Goal: Information Seeking & Learning: Learn about a topic

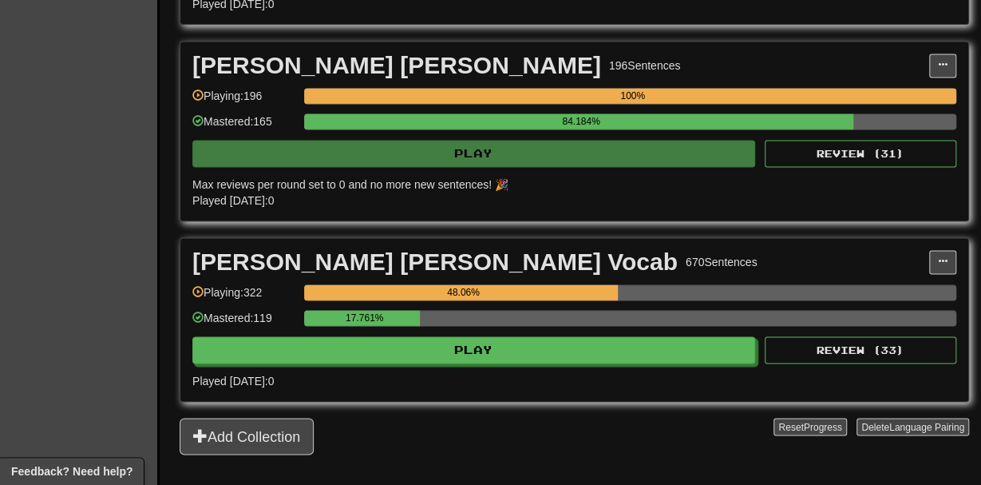
scroll to position [1063, 0]
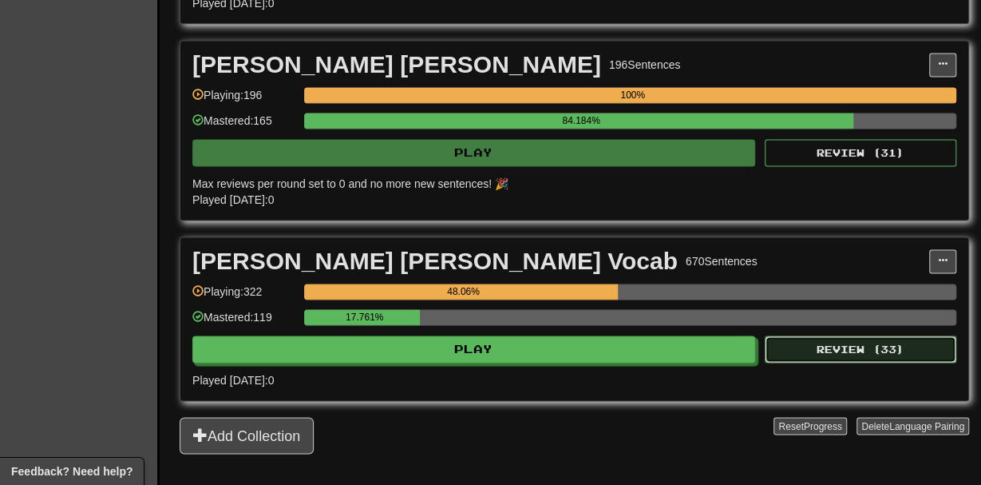
click at [774, 350] on button "Review ( 33 )" at bounding box center [861, 348] width 192 height 27
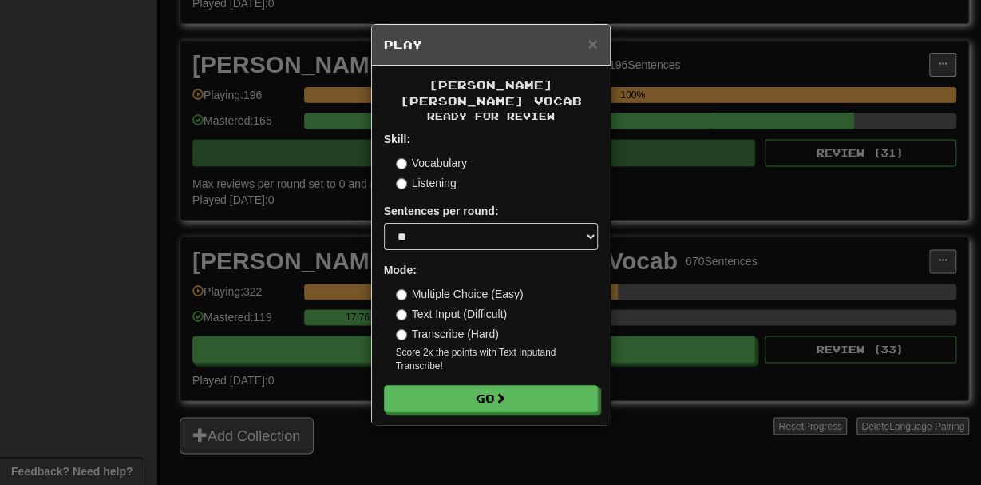
click at [432, 138] on div "Skill: Vocabulary Listening" at bounding box center [491, 161] width 214 height 60
click at [428, 155] on label "Vocabulary" at bounding box center [431, 163] width 71 height 16
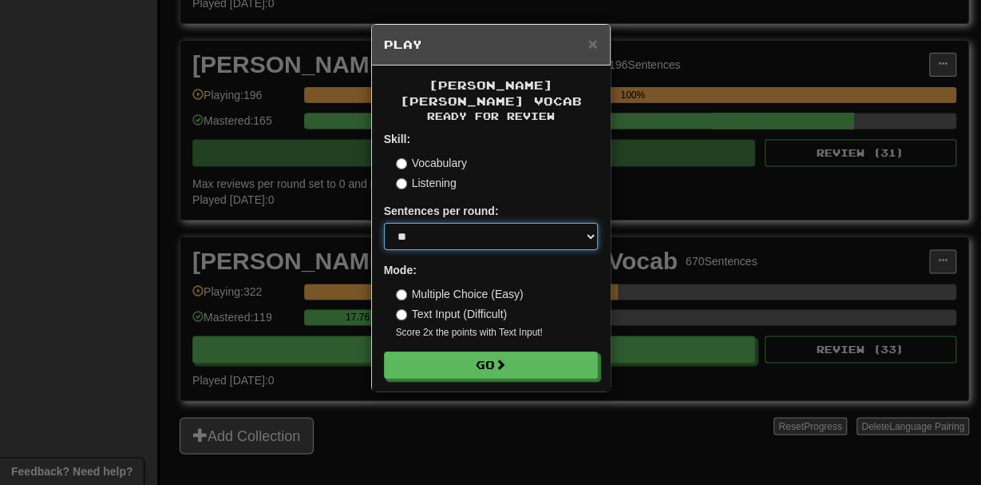
click at [384, 223] on select "* ** ** ** ** ** *** ********" at bounding box center [491, 236] width 214 height 27
select select "**"
click option "**" at bounding box center [0, 0] width 0 height 0
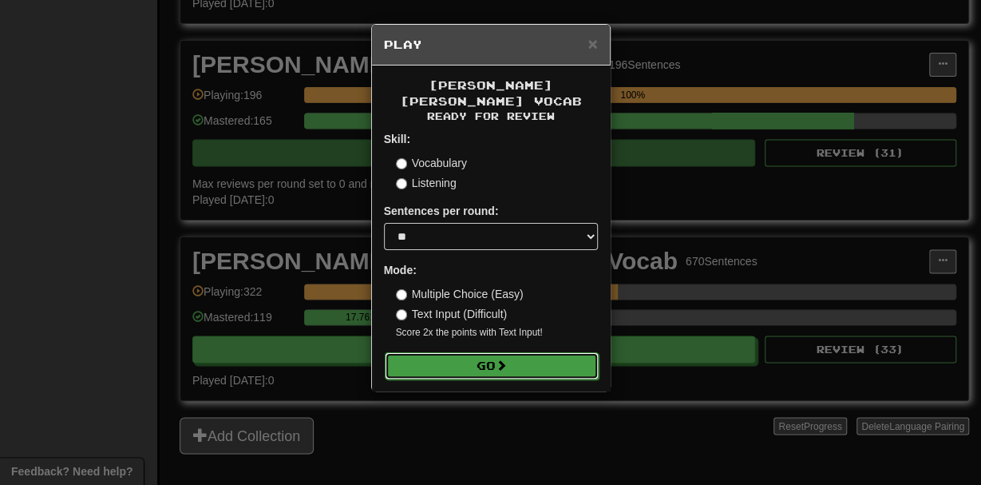
click at [434, 352] on button "Go" at bounding box center [492, 365] width 214 height 27
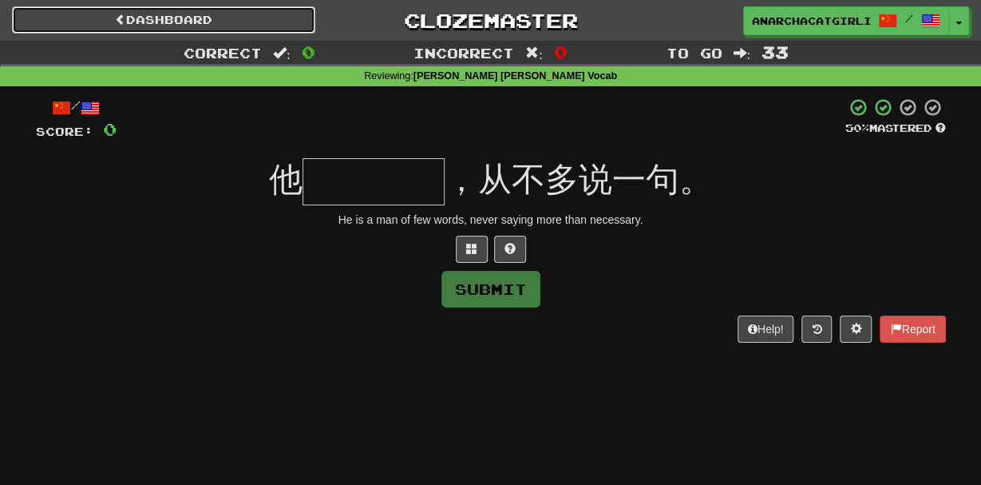
click at [165, 18] on link "Dashboard" at bounding box center [163, 19] width 303 height 27
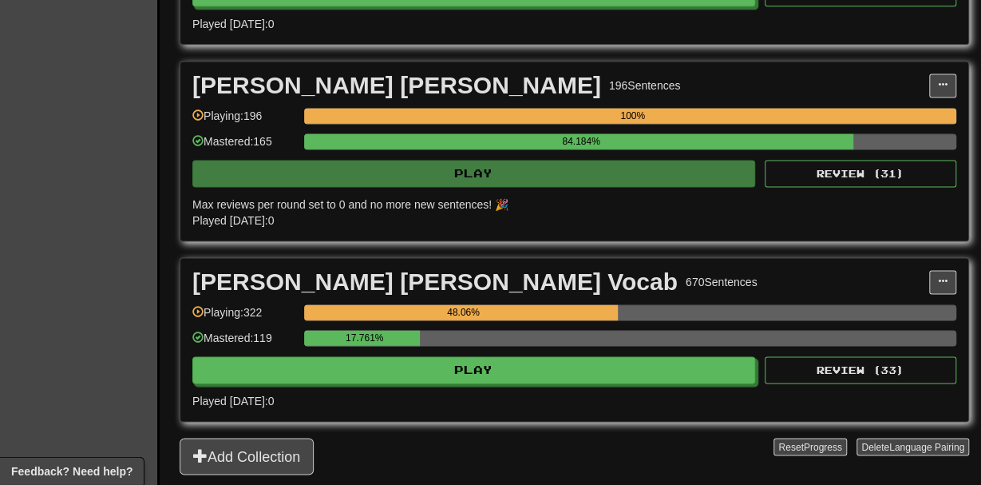
scroll to position [1043, 0]
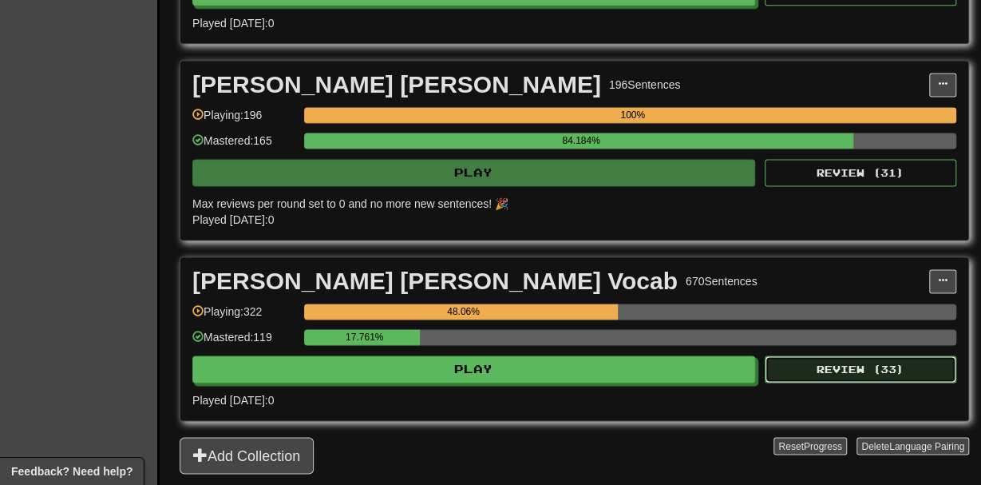
click at [815, 359] on button "Review ( 33 )" at bounding box center [861, 368] width 192 height 27
select select "**"
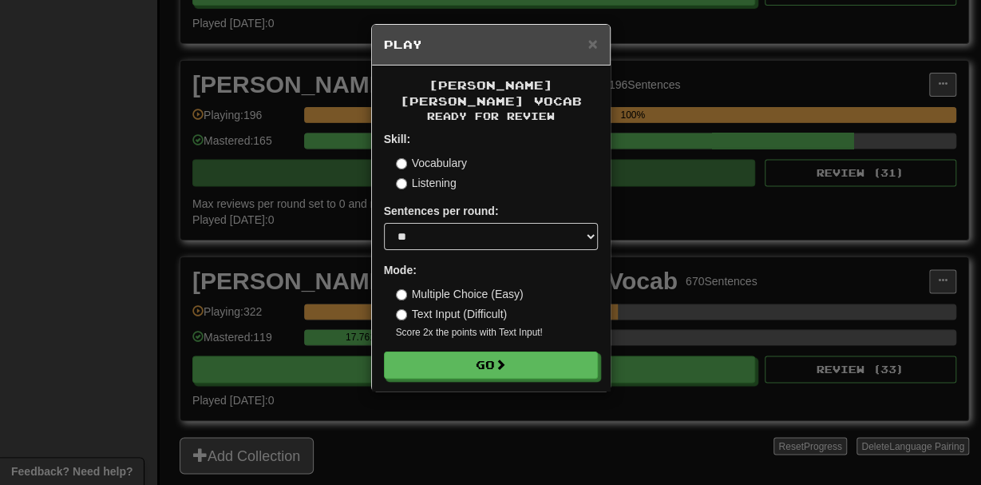
click at [453, 286] on label "Multiple Choice (Easy)" at bounding box center [460, 294] width 128 height 16
click at [451, 329] on form "Skill: Vocabulary Listening Sentences per round: * ** ** ** ** ** *** ******** …" at bounding box center [491, 254] width 214 height 247
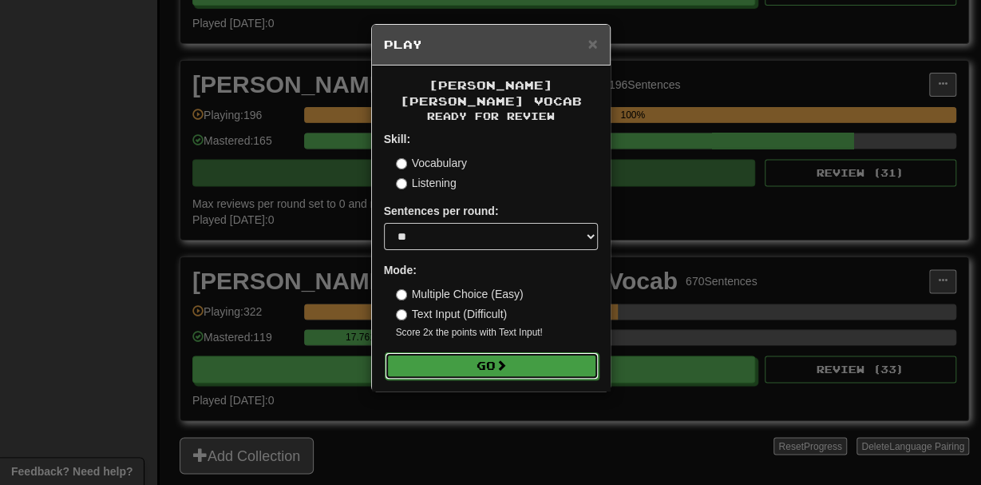
click at [433, 352] on button "Go" at bounding box center [492, 365] width 214 height 27
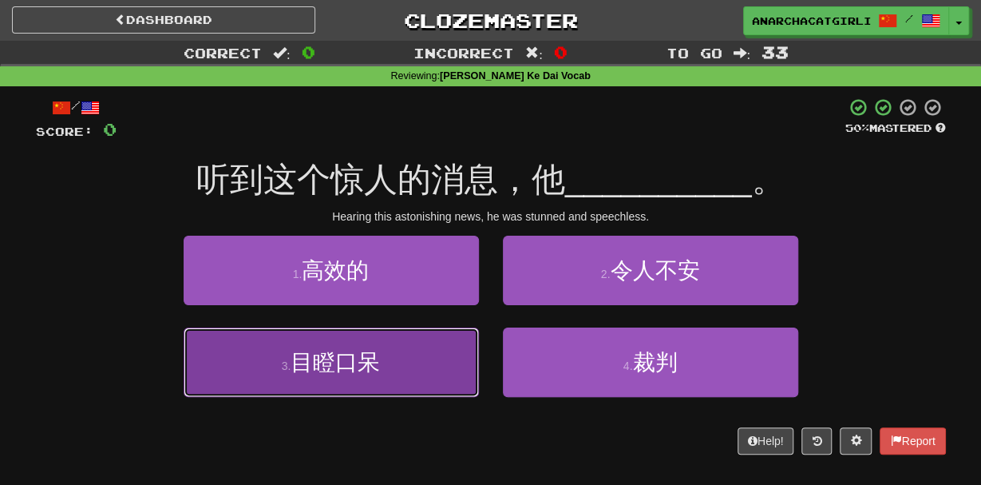
click at [267, 346] on button "3 . 目瞪口呆" at bounding box center [331, 361] width 295 height 69
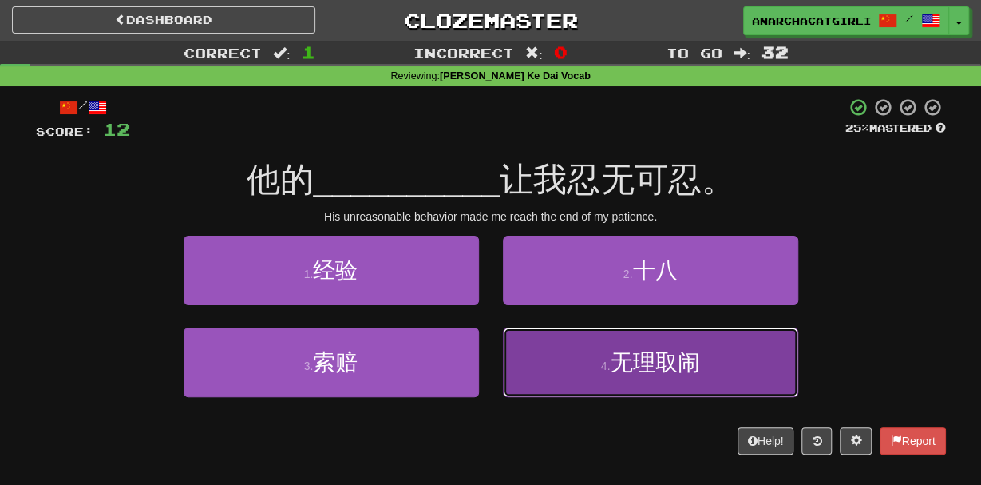
click at [592, 358] on button "4 . 无理取闹" at bounding box center [650, 361] width 295 height 69
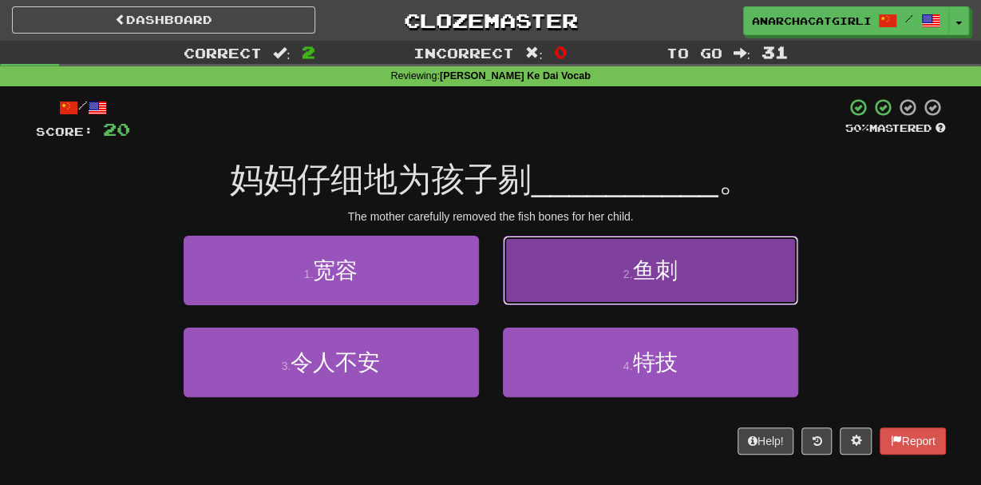
click at [579, 264] on button "2 . 鱼刺" at bounding box center [650, 270] width 295 height 69
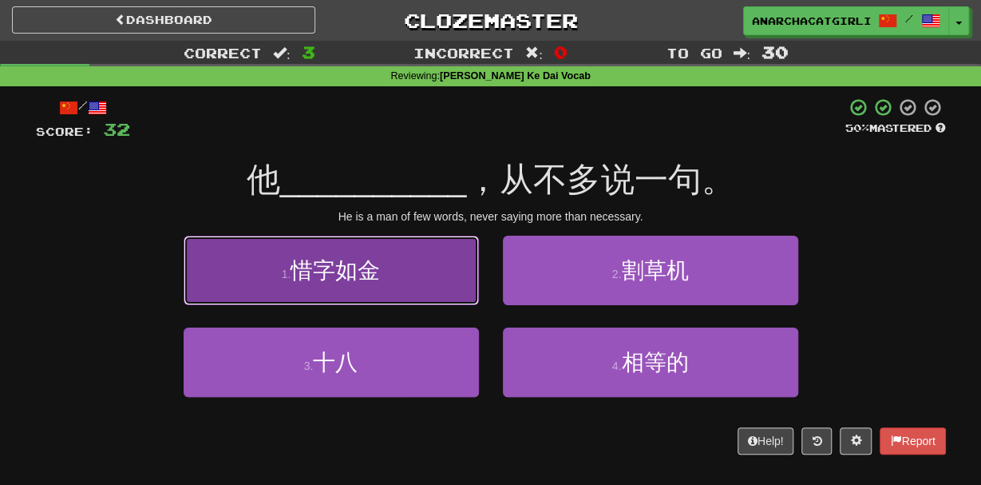
click at [429, 295] on button "1 . 惜字如金" at bounding box center [331, 270] width 295 height 69
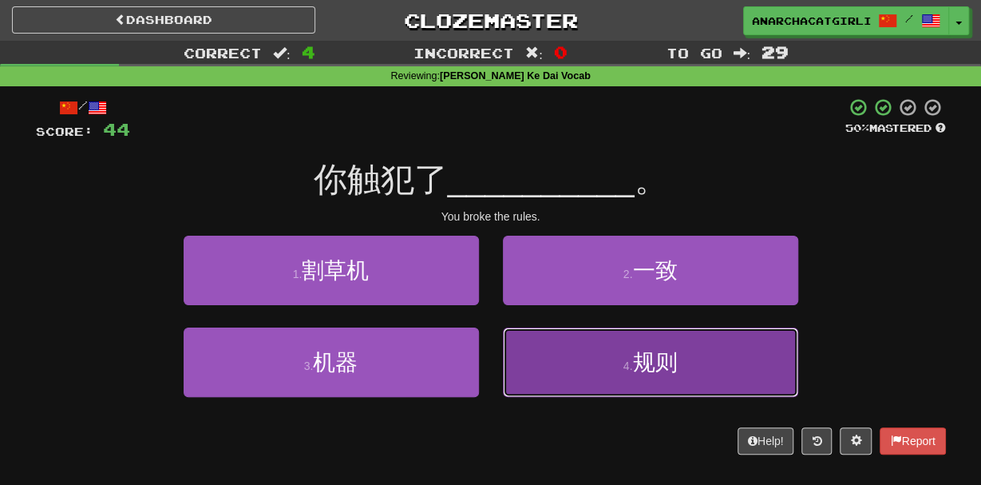
click at [542, 354] on button "4 . 规则" at bounding box center [650, 361] width 295 height 69
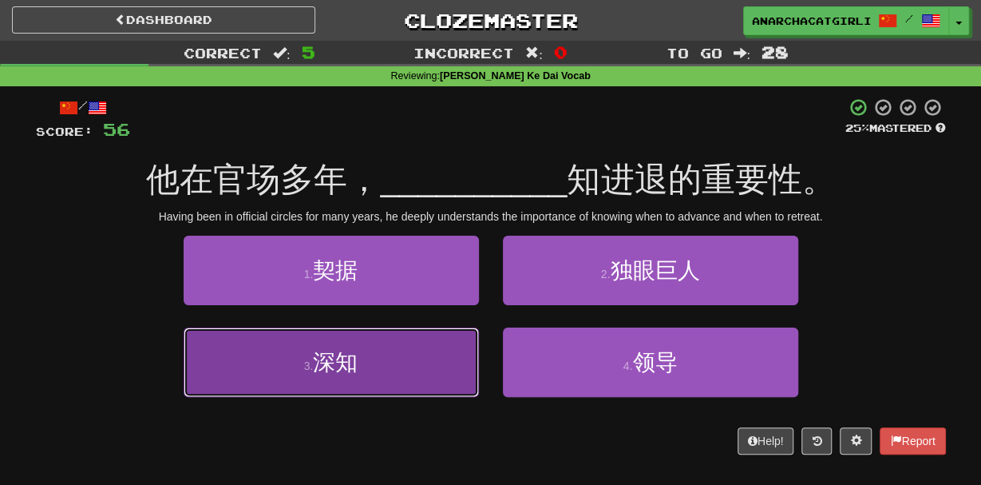
click at [437, 374] on button "3 . 深知" at bounding box center [331, 361] width 295 height 69
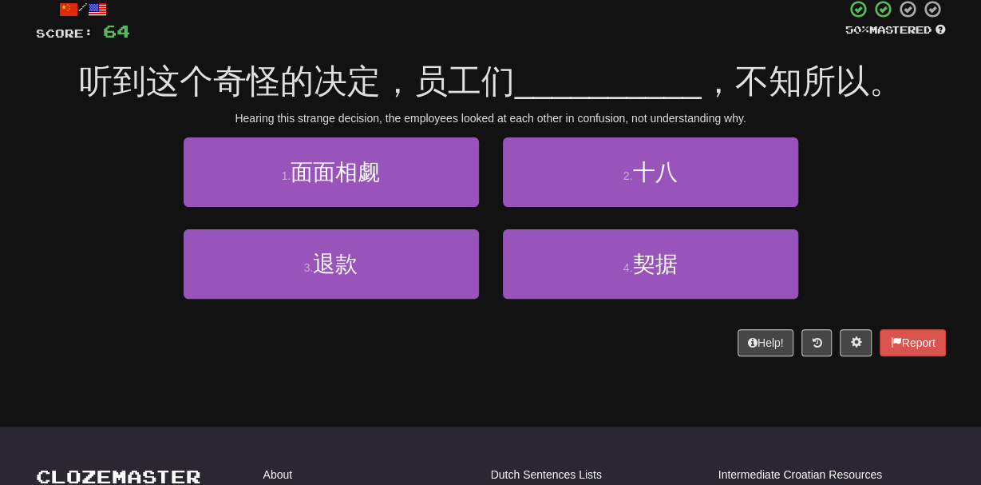
scroll to position [95, 0]
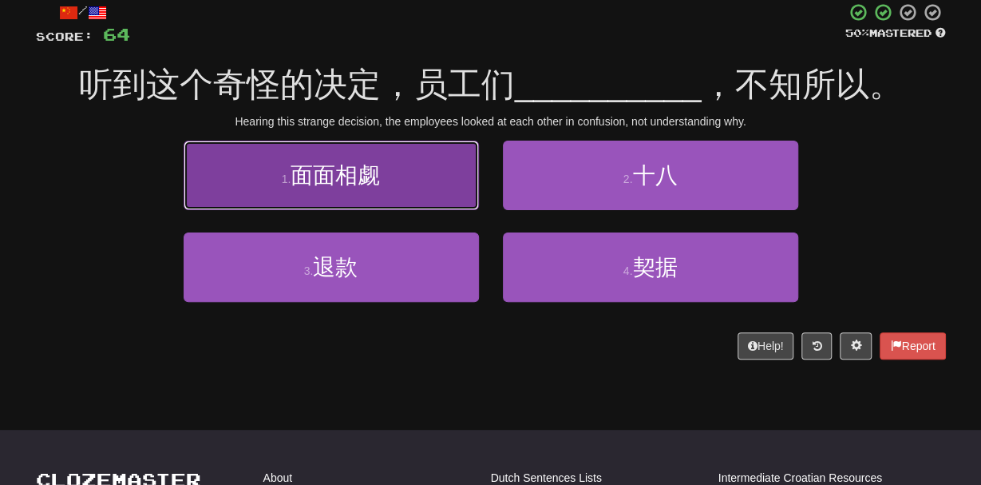
click at [351, 187] on span "面面相觑" at bounding box center [335, 175] width 89 height 25
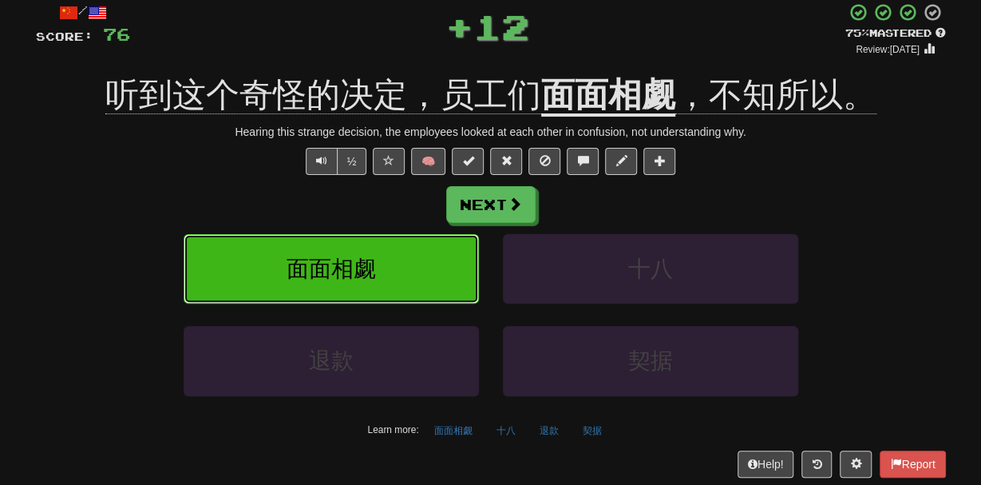
scroll to position [96, 0]
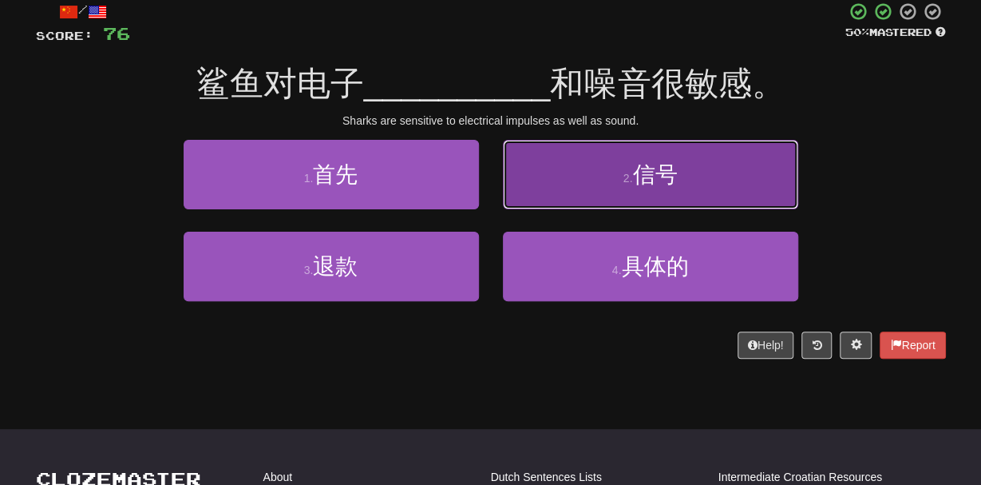
click at [532, 181] on button "2 . 信号" at bounding box center [650, 174] width 295 height 69
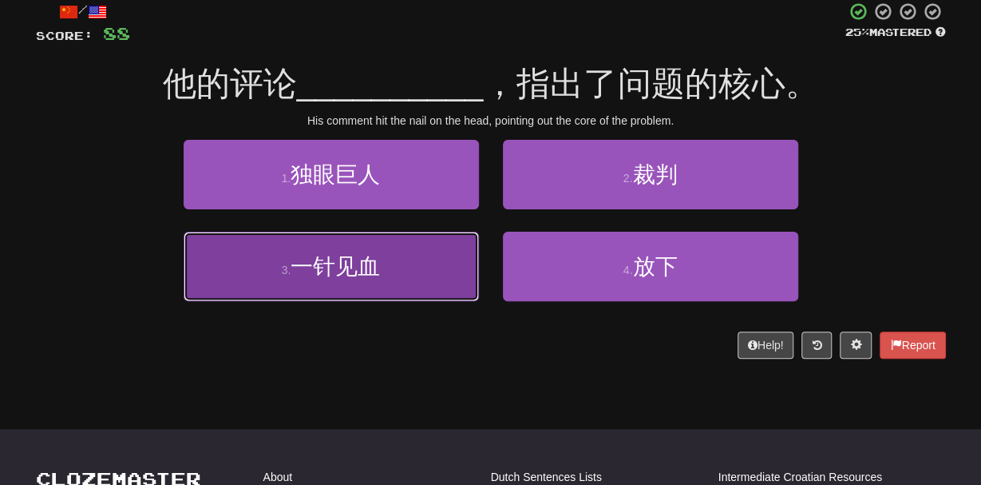
click at [418, 277] on button "3 . 一针见血" at bounding box center [331, 266] width 295 height 69
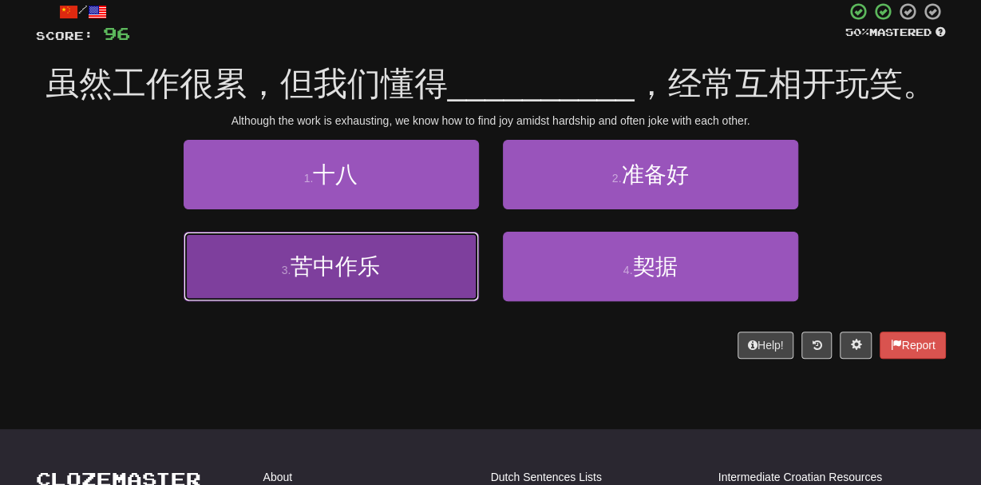
click at [405, 277] on button "3 . 苦中作乐" at bounding box center [331, 266] width 295 height 69
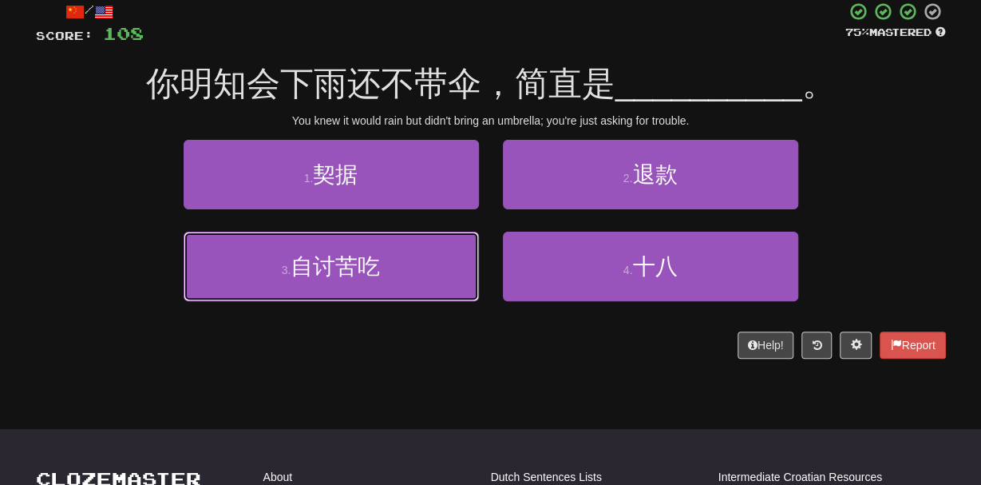
click at [405, 277] on button "3 . 自讨苦吃" at bounding box center [331, 266] width 295 height 69
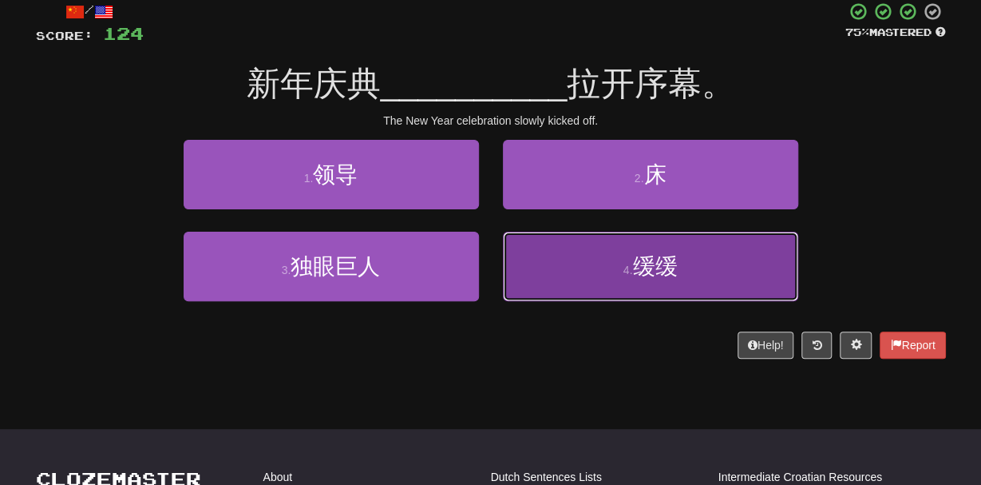
click at [565, 287] on button "4 . 缓缓" at bounding box center [650, 266] width 295 height 69
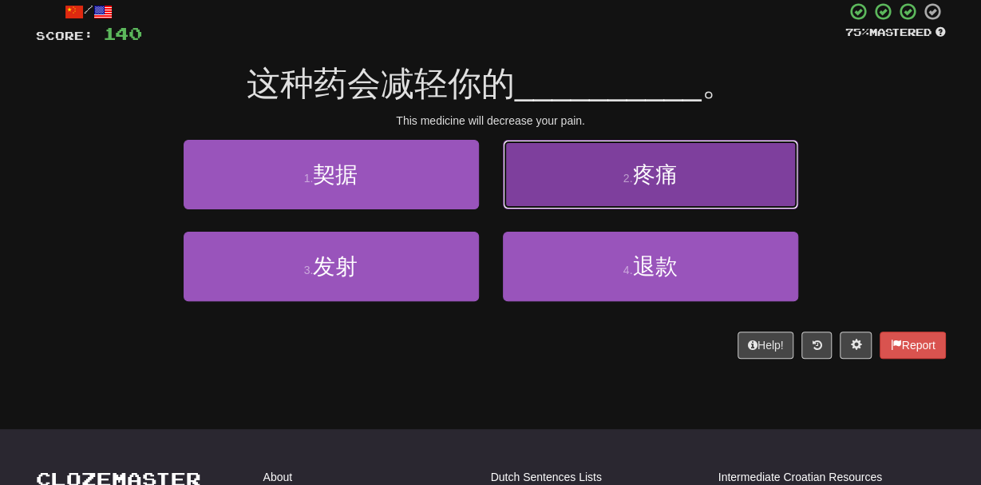
click at [734, 169] on button "2 . 疼痛" at bounding box center [650, 174] width 295 height 69
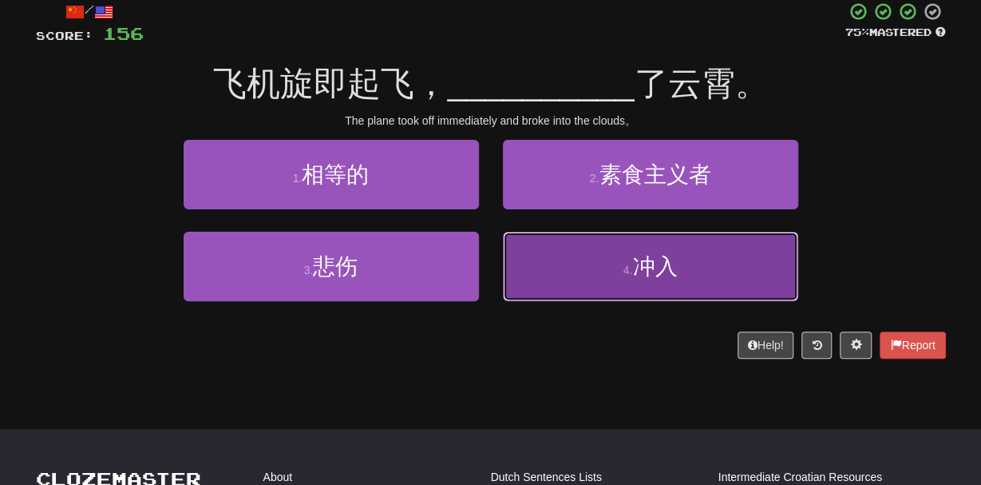
click at [627, 291] on button "4 . 冲入" at bounding box center [650, 266] width 295 height 69
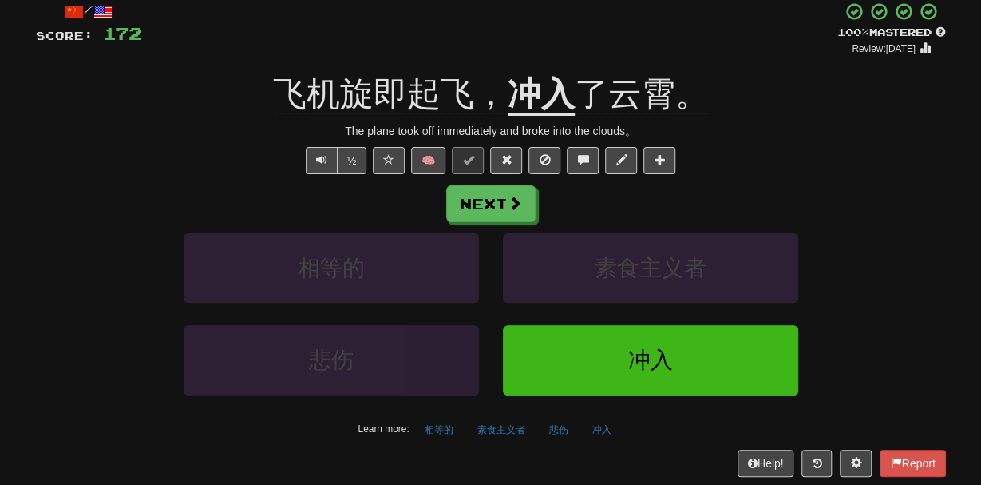
click at [742, 168] on div "½ 🧠" at bounding box center [491, 160] width 910 height 27
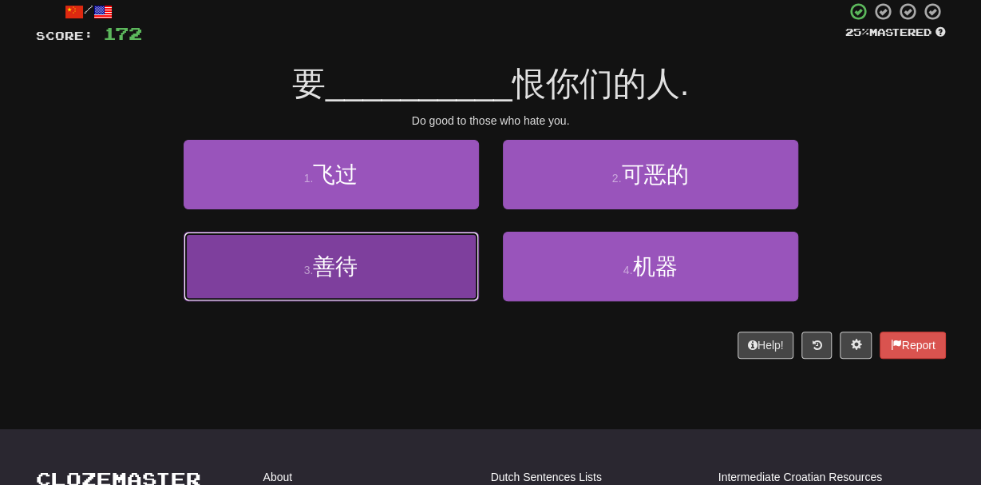
click at [430, 264] on button "3 . 善待" at bounding box center [331, 266] width 295 height 69
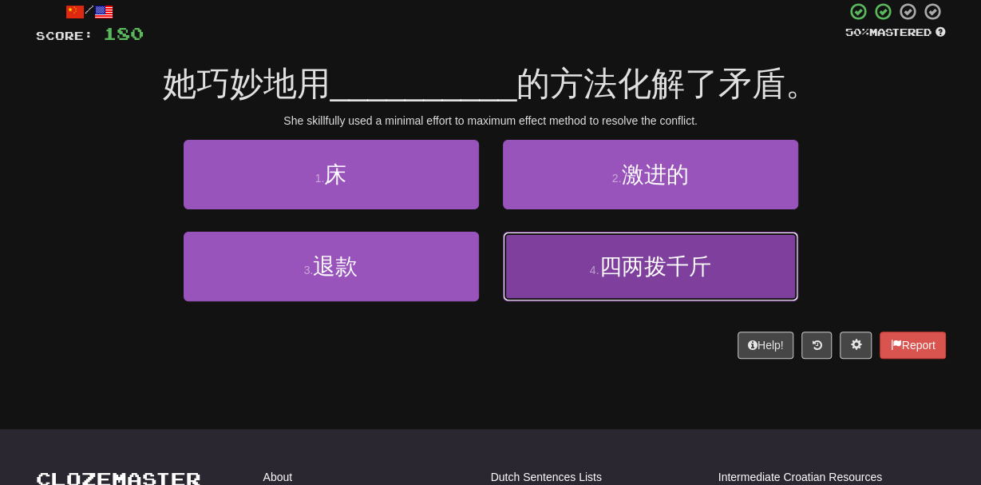
click at [556, 271] on button "4 . 四两拨千斤" at bounding box center [650, 266] width 295 height 69
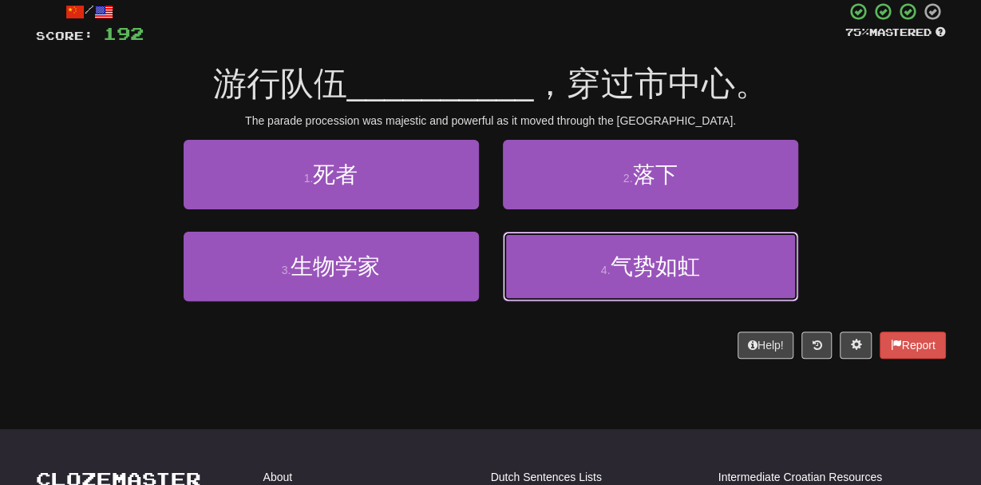
click at [556, 271] on button "4 . 气势如虹" at bounding box center [650, 266] width 295 height 69
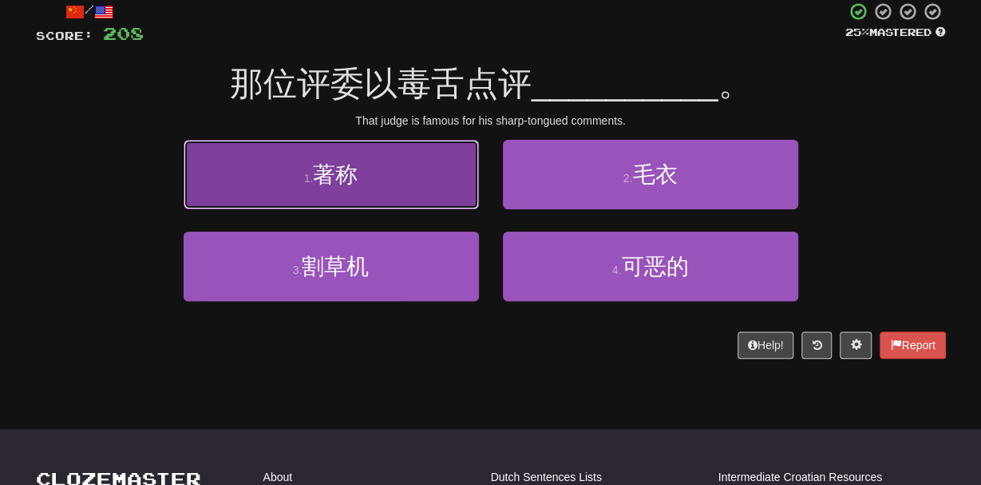
click at [432, 192] on button "1 . 著称" at bounding box center [331, 174] width 295 height 69
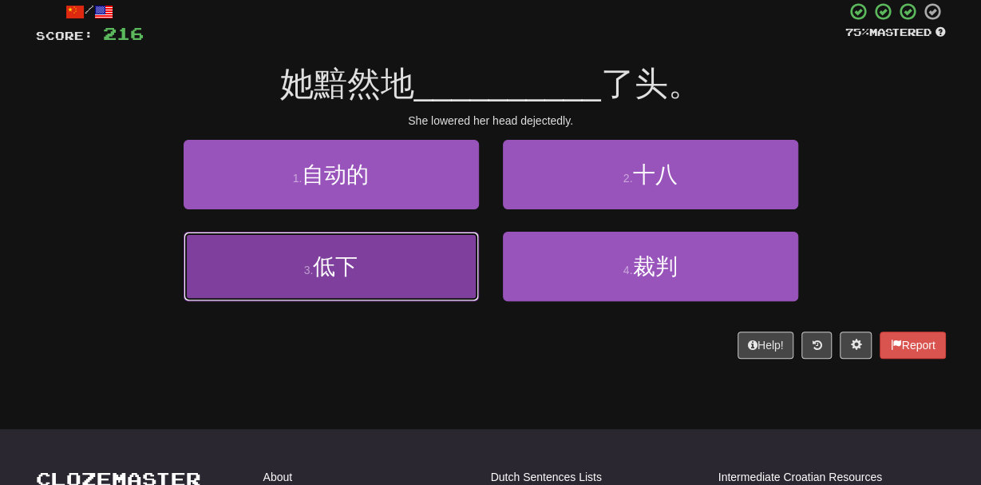
click at [425, 263] on button "3 . 低下" at bounding box center [331, 266] width 295 height 69
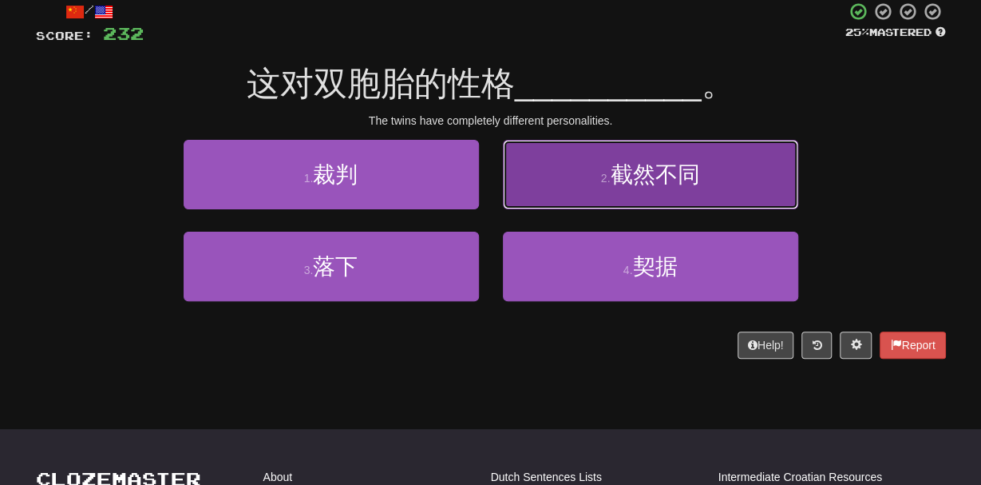
click at [571, 177] on button "2 . 截然不同" at bounding box center [650, 174] width 295 height 69
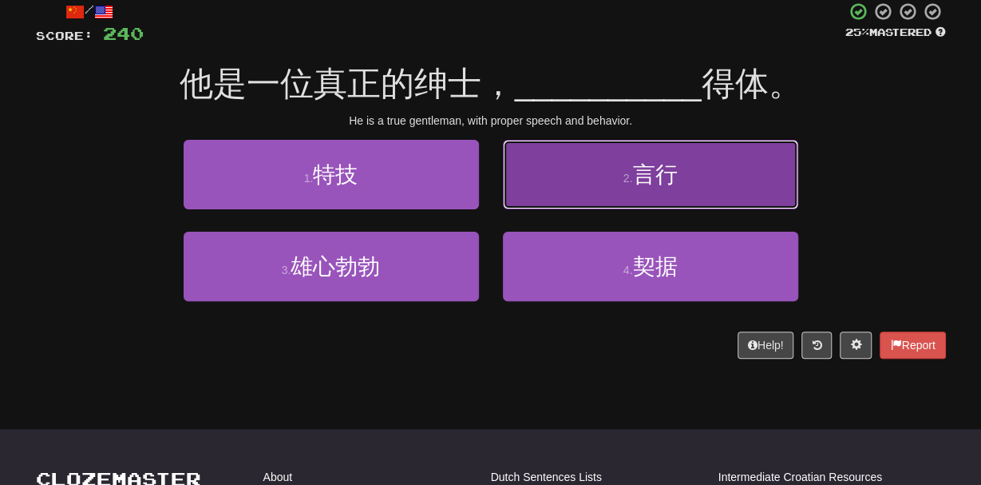
click at [637, 204] on button "2 . 言行" at bounding box center [650, 174] width 295 height 69
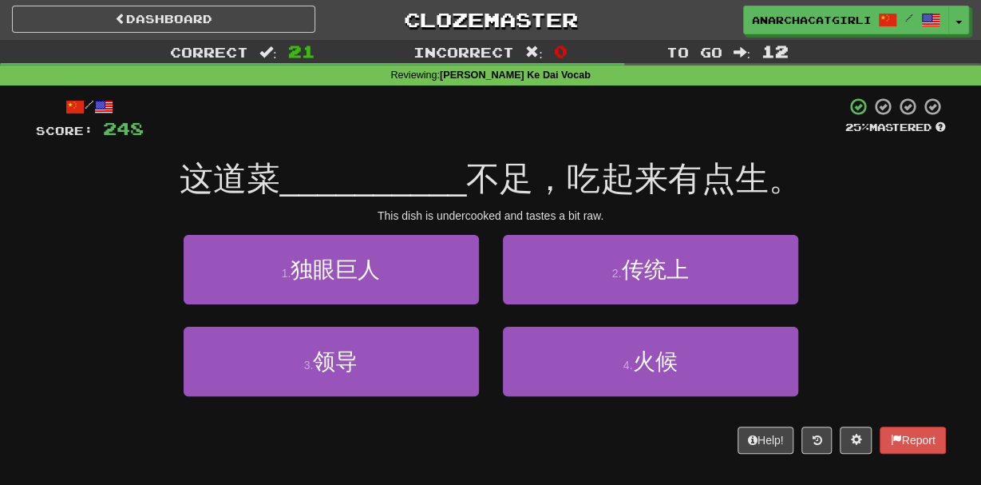
scroll to position [0, 0]
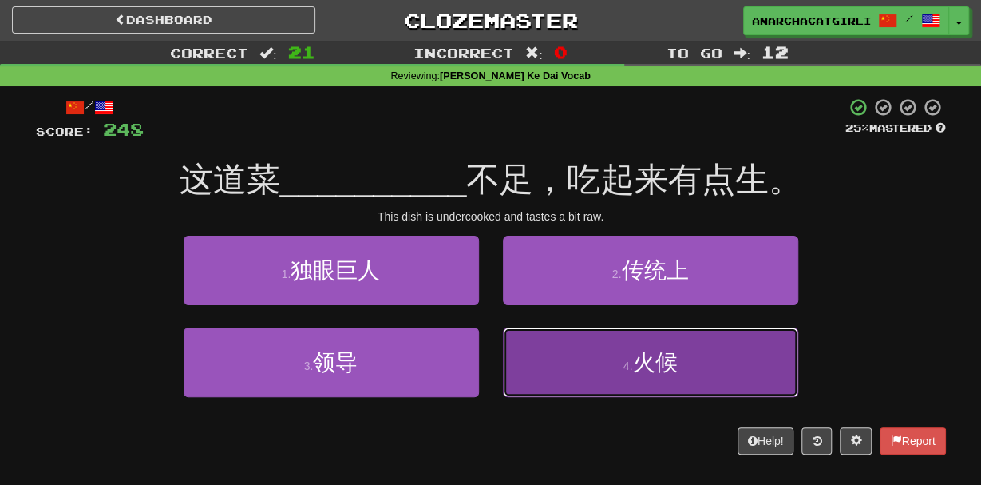
click at [698, 360] on button "4 . 火候" at bounding box center [650, 361] width 295 height 69
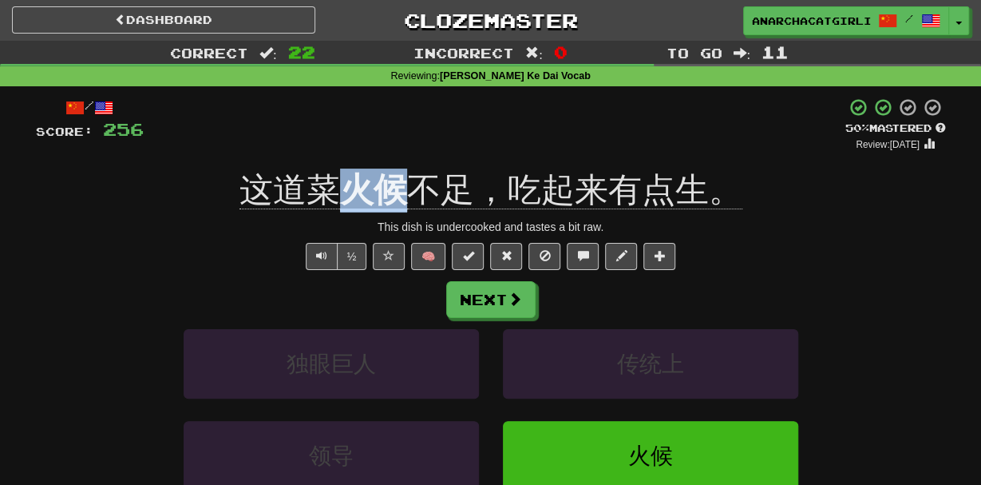
drag, startPoint x: 403, startPoint y: 186, endPoint x: 346, endPoint y: 183, distance: 57.6
click at [346, 183] on u "火候" at bounding box center [373, 191] width 67 height 41
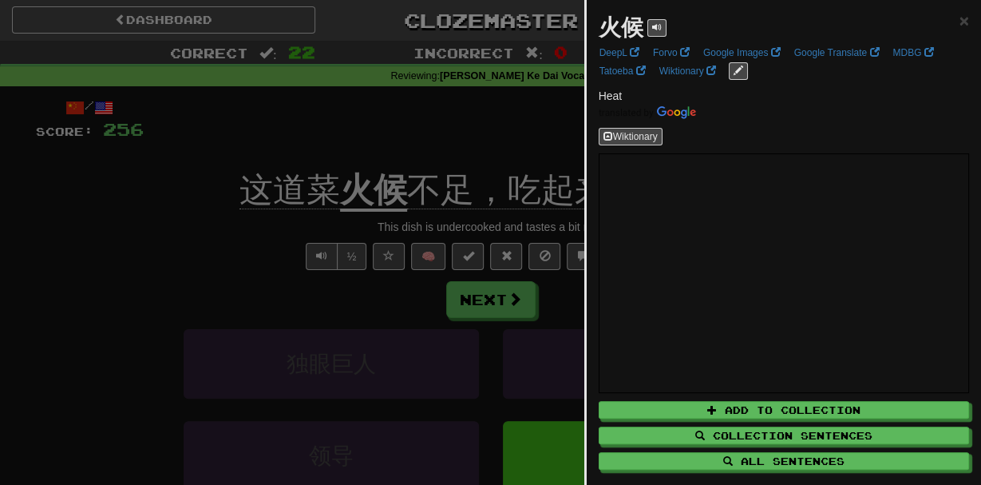
click at [512, 192] on div at bounding box center [490, 242] width 981 height 485
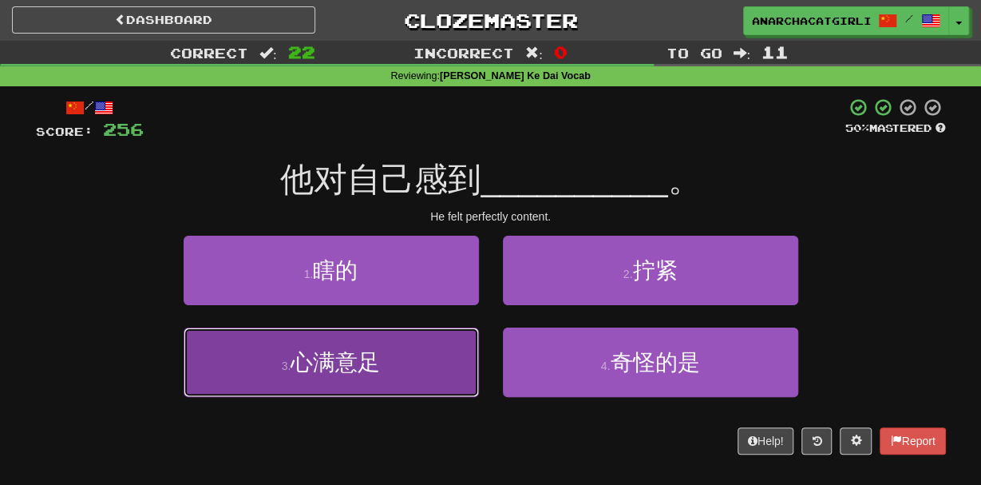
click at [452, 358] on button "3 . 心满意足" at bounding box center [331, 361] width 295 height 69
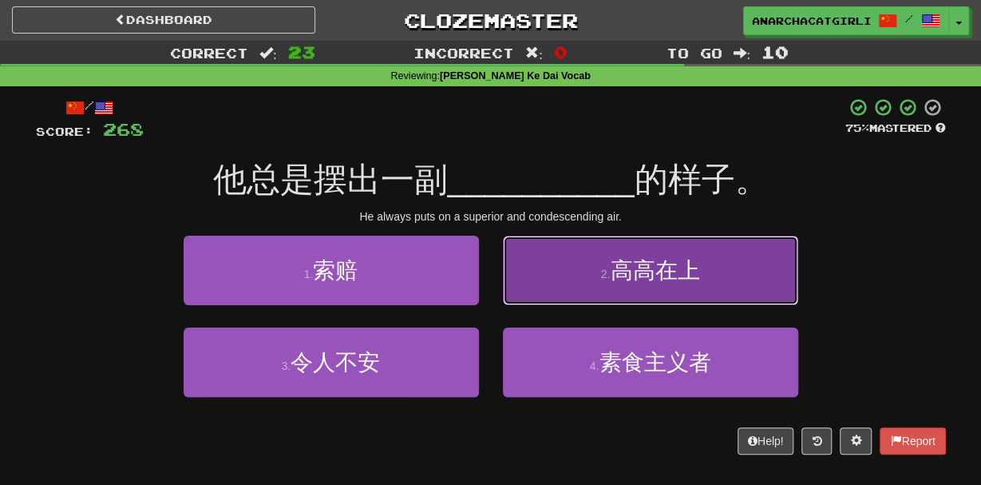
click at [615, 288] on button "2 . 高高在上" at bounding box center [650, 270] width 295 height 69
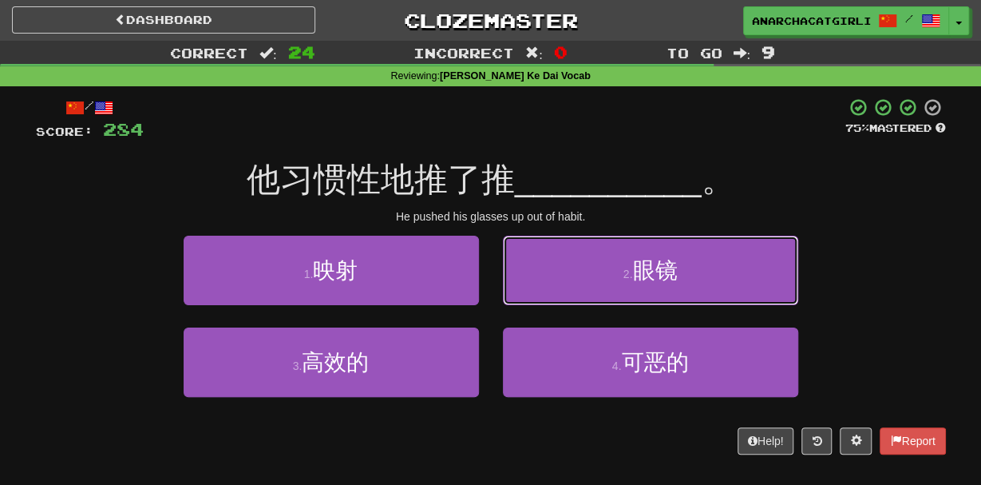
click at [615, 288] on button "2 . 眼镜" at bounding box center [650, 270] width 295 height 69
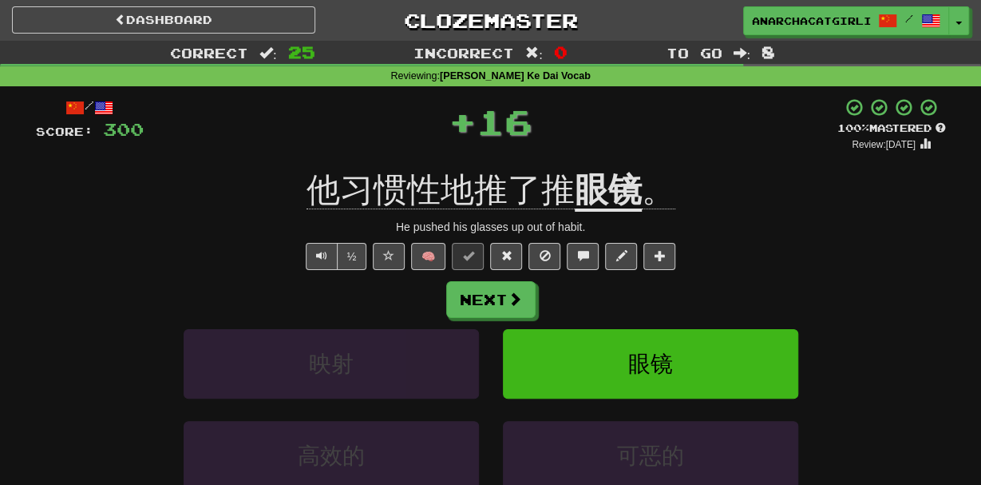
drag, startPoint x: 615, startPoint y: 288, endPoint x: 757, endPoint y: 303, distance: 142.8
click at [757, 303] on div "Next" at bounding box center [491, 299] width 910 height 37
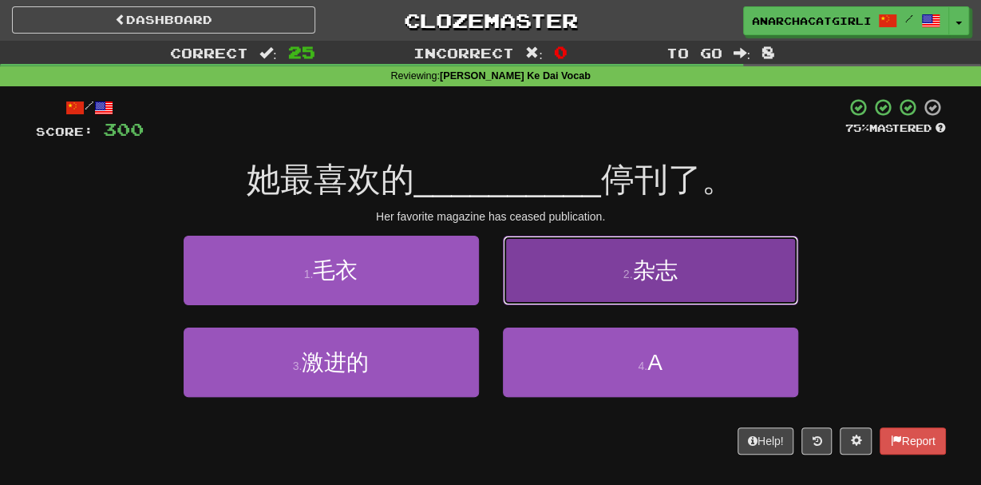
click at [673, 274] on span "杂志" at bounding box center [654, 270] width 45 height 25
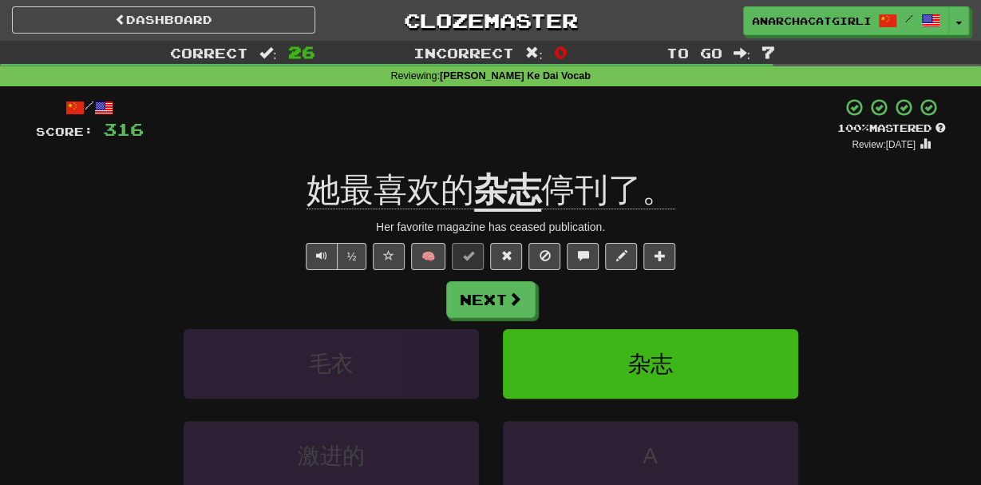
click at [651, 295] on div "Next" at bounding box center [491, 299] width 910 height 37
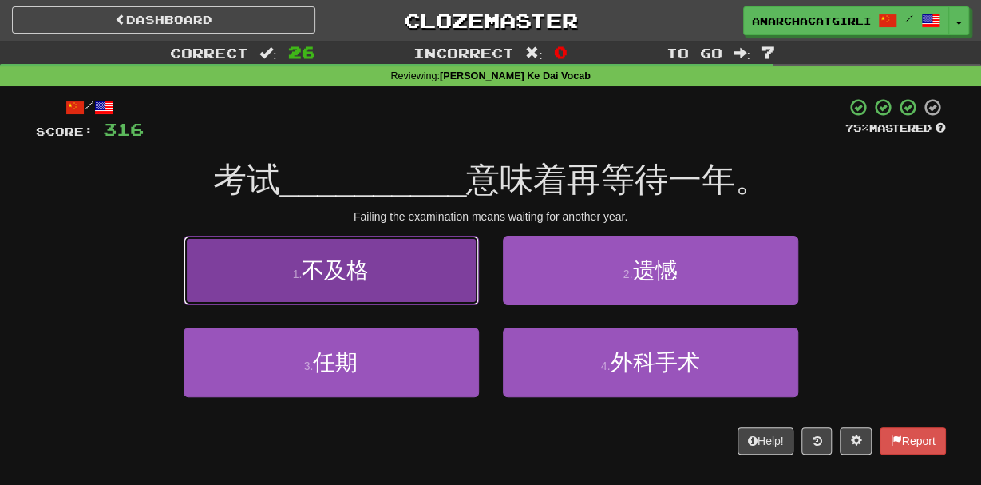
click at [348, 274] on span "不及格" at bounding box center [335, 270] width 67 height 25
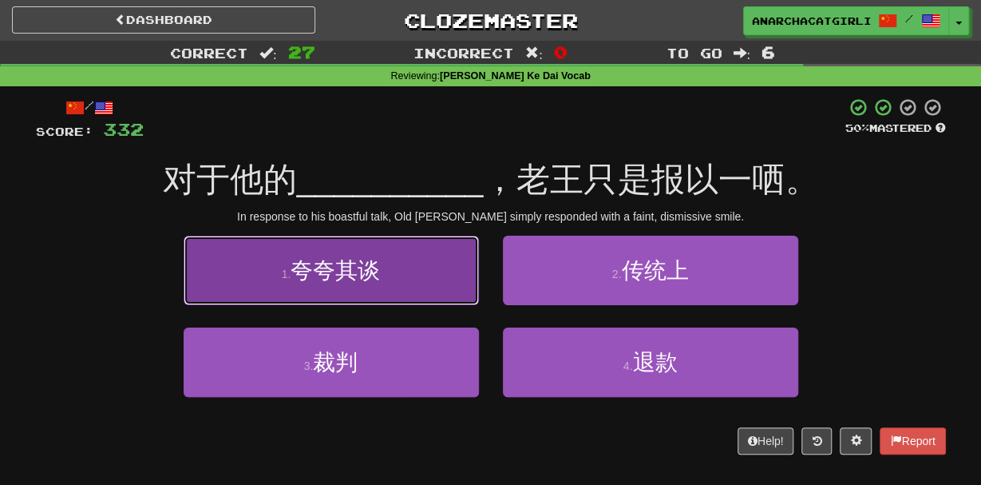
click at [397, 297] on button "1 . 夸夸其谈" at bounding box center [331, 270] width 295 height 69
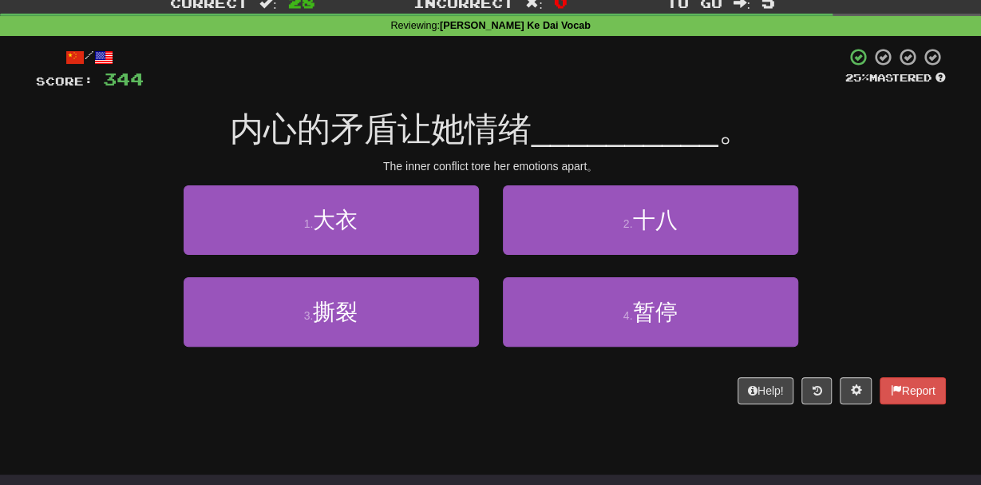
scroll to position [51, 0]
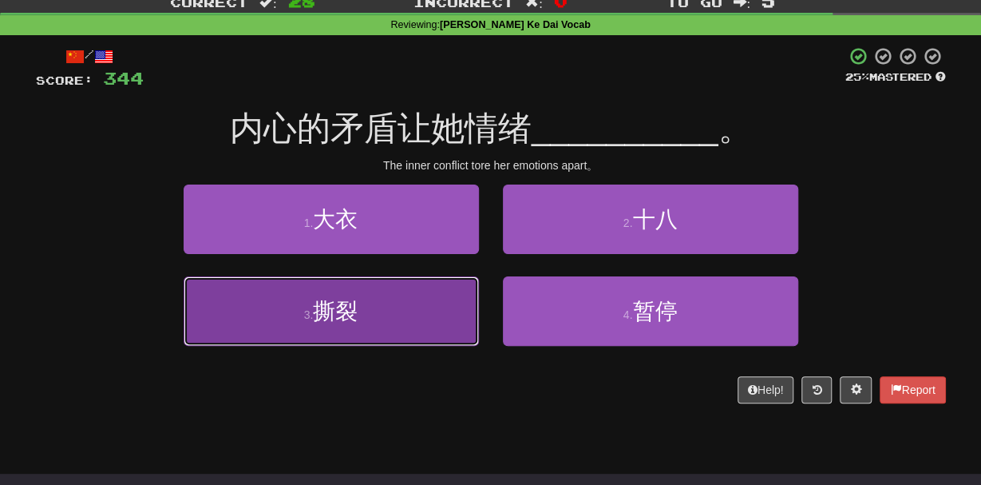
click at [419, 307] on button "3 . 撕裂" at bounding box center [331, 310] width 295 height 69
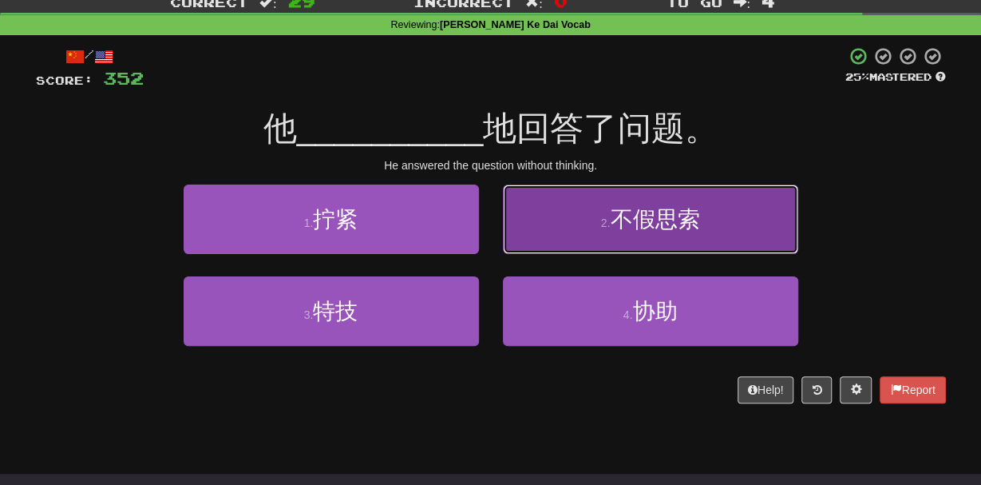
click at [572, 212] on button "2 . 不假思索" at bounding box center [650, 218] width 295 height 69
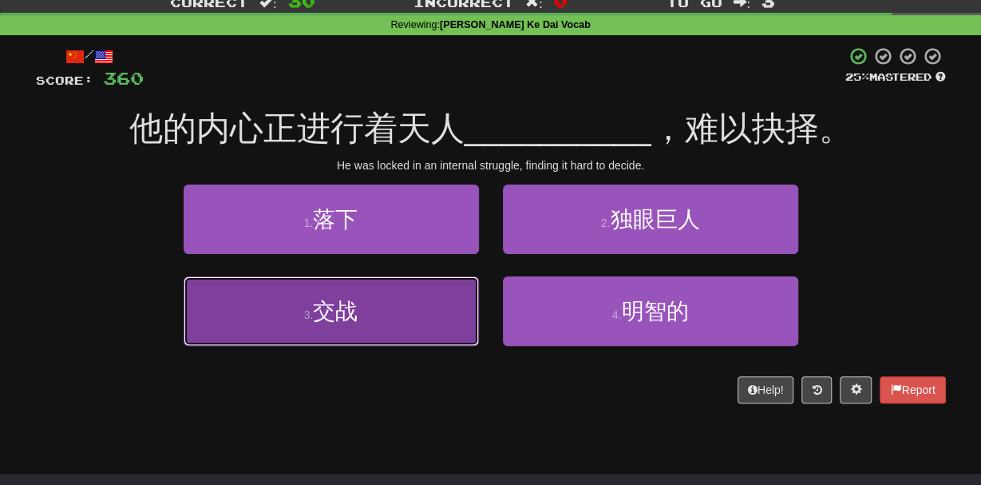
click at [422, 299] on button "3 . 交战" at bounding box center [331, 310] width 295 height 69
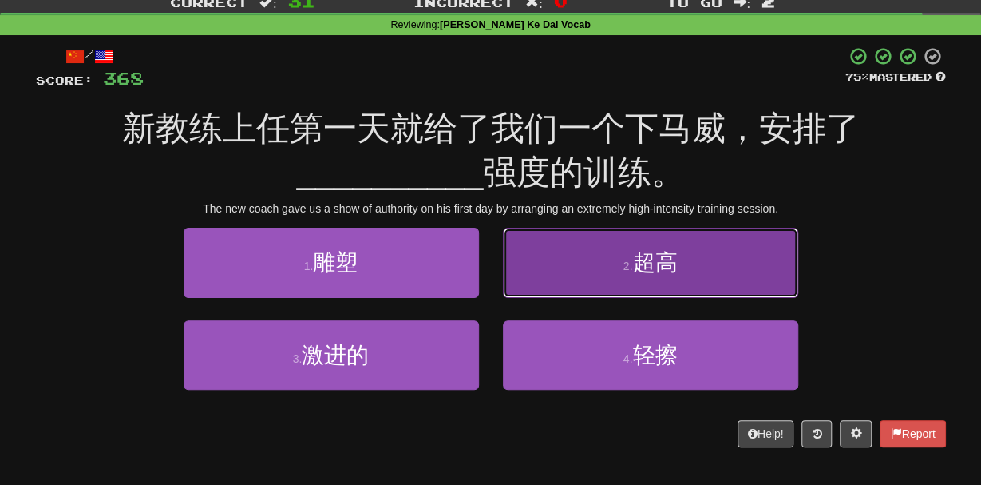
click at [542, 295] on button "2 . 超高" at bounding box center [650, 262] width 295 height 69
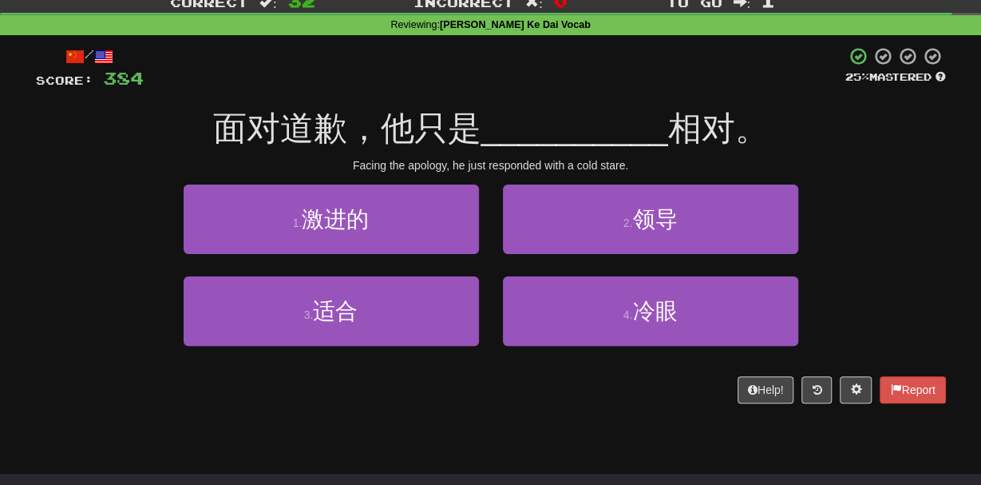
scroll to position [0, 0]
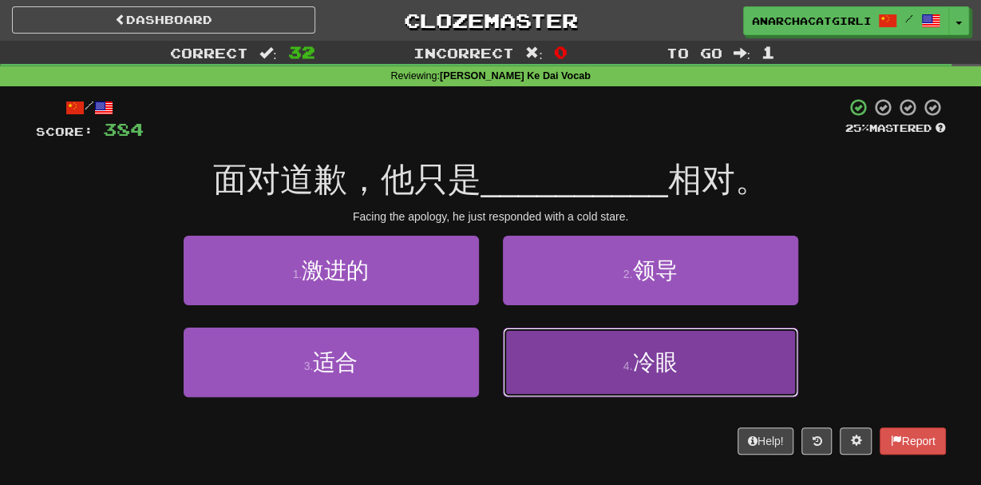
click at [536, 377] on button "4 . 冷眼" at bounding box center [650, 361] width 295 height 69
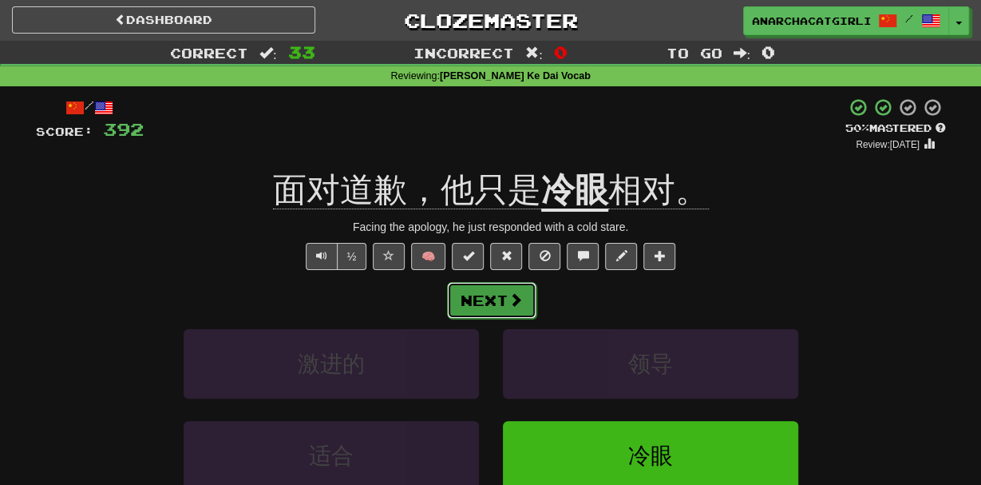
click at [493, 303] on button "Next" at bounding box center [491, 300] width 89 height 37
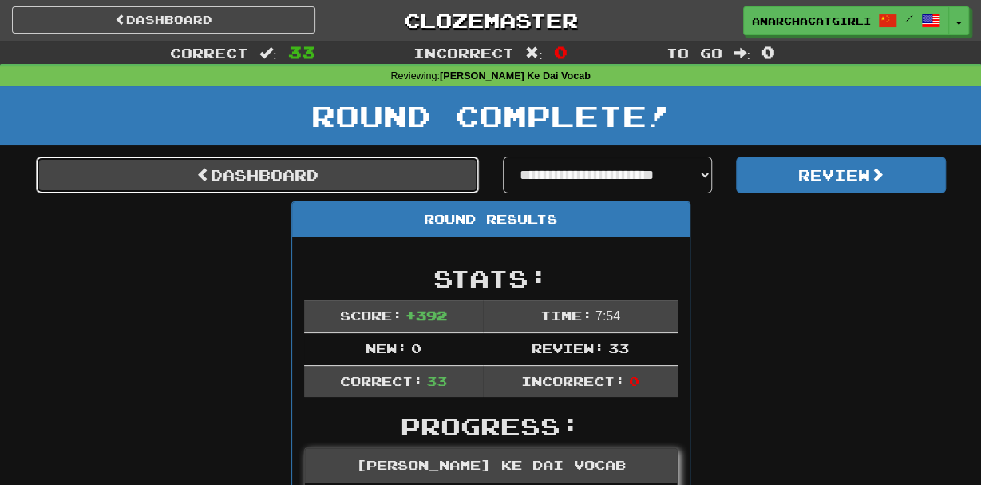
click at [406, 175] on link "Dashboard" at bounding box center [257, 174] width 443 height 37
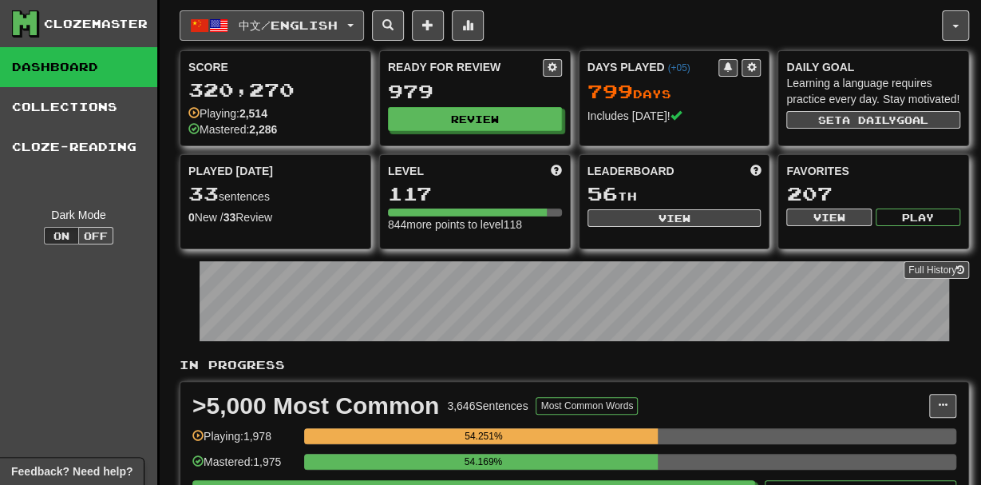
click at [255, 23] on span "中文 / English" at bounding box center [288, 25] width 99 height 14
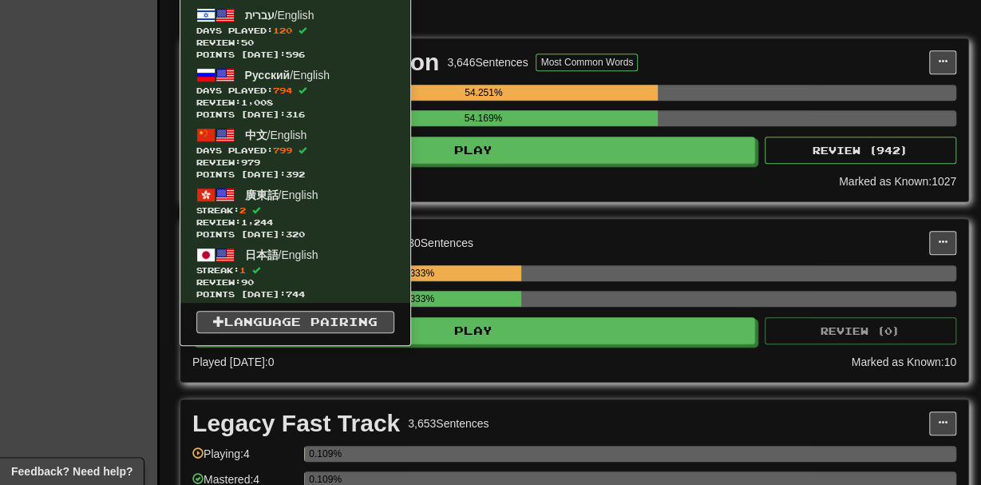
scroll to position [346, 0]
